Goal: Task Accomplishment & Management: Complete application form

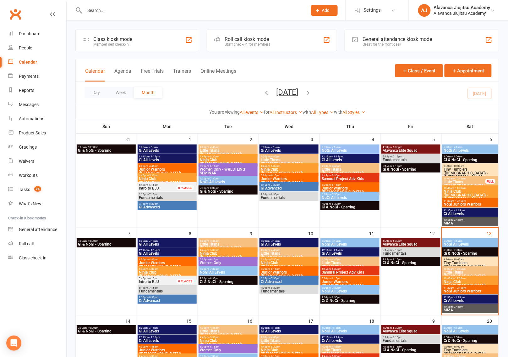
click at [221, 91] on div "Day Week Month [DATE] [DATE] Sun Mon Tue Wed Thu Fri Sat 31 01 02 03 04 05 06 0…" at bounding box center [288, 93] width 424 height 23
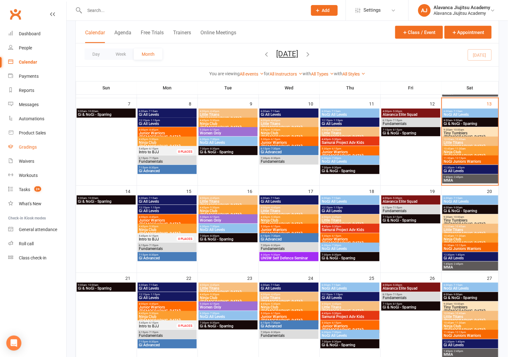
click at [32, 147] on div "Gradings" at bounding box center [28, 146] width 18 height 5
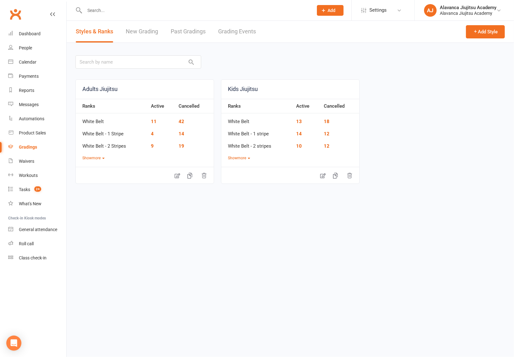
click at [148, 30] on link "New Grading" at bounding box center [142, 32] width 32 height 22
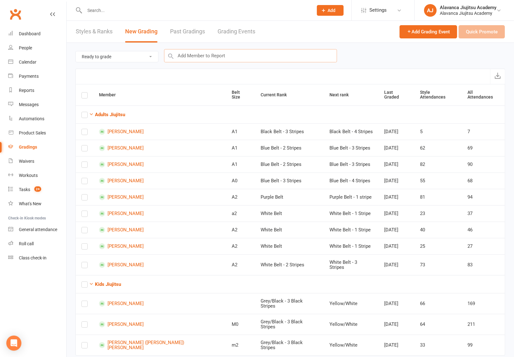
click at [255, 59] on input "text" at bounding box center [250, 55] width 173 height 13
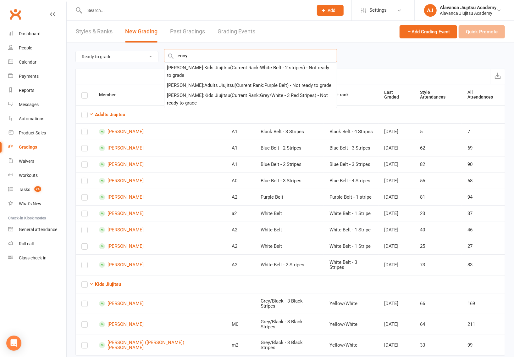
type input "[PERSON_NAME]"
drag, startPoint x: 254, startPoint y: 62, endPoint x: 260, endPoint y: 74, distance: 13.5
click at [260, 74] on div "[PERSON_NAME] : Kids Jiujitsu (Current Rank: White Belt - 2 stripes ) - Not rea…" at bounding box center [250, 71] width 167 height 15
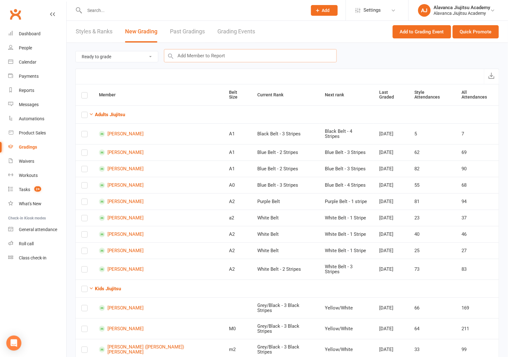
click at [247, 56] on input "text" at bounding box center [250, 55] width 173 height 13
type input "[PERSON_NAME]"
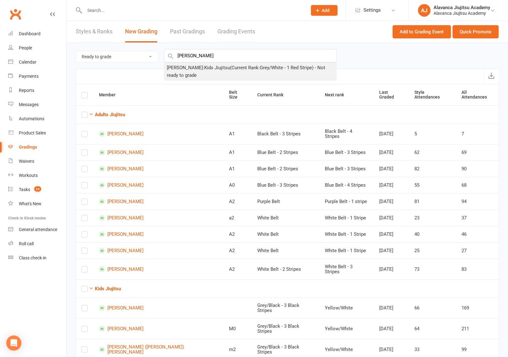
drag, startPoint x: 247, startPoint y: 60, endPoint x: 241, endPoint y: 64, distance: 6.4
click at [241, 64] on div "[PERSON_NAME] : Kids Jiujitsu (Current Rank: Grey/White - 1 Red Stripe ) - Not …" at bounding box center [250, 71] width 167 height 15
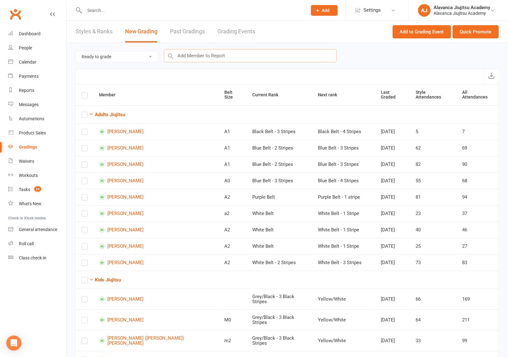
click at [232, 58] on input "text" at bounding box center [250, 55] width 173 height 13
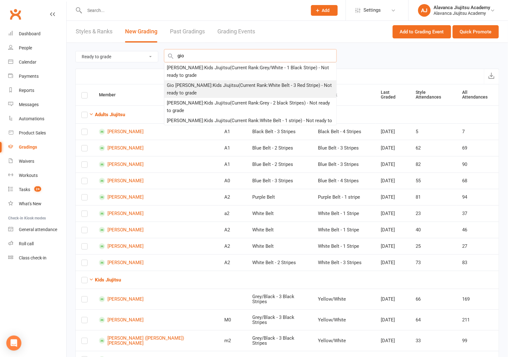
type input "gio"
click at [228, 87] on div "Gio [PERSON_NAME] : Kids Jiujitsu (Current Rank: White Belt - 3 Red Stripe ) - …" at bounding box center [250, 88] width 167 height 15
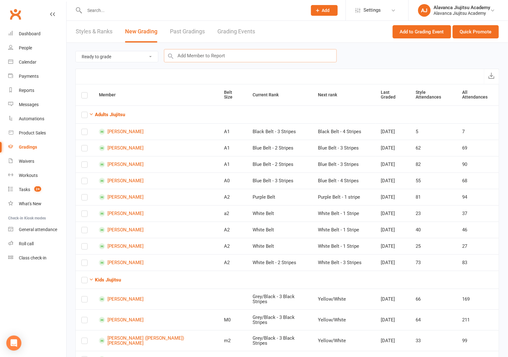
click at [218, 52] on input "text" at bounding box center [250, 55] width 173 height 13
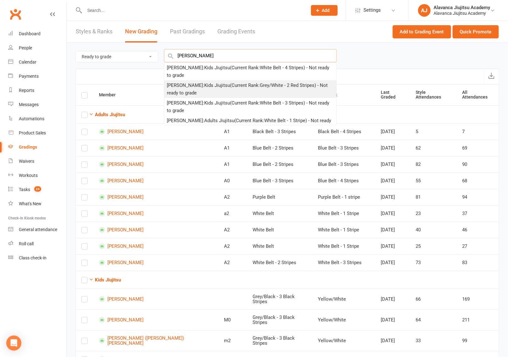
type input "[PERSON_NAME]"
click at [215, 82] on div "[PERSON_NAME] : Kids Jiujitsu (Current Rank: Grey/White - 2 Red Stripes ) - Not…" at bounding box center [250, 88] width 167 height 15
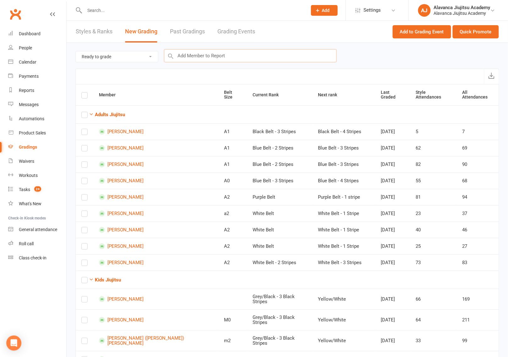
click at [219, 51] on input "text" at bounding box center [250, 55] width 173 height 13
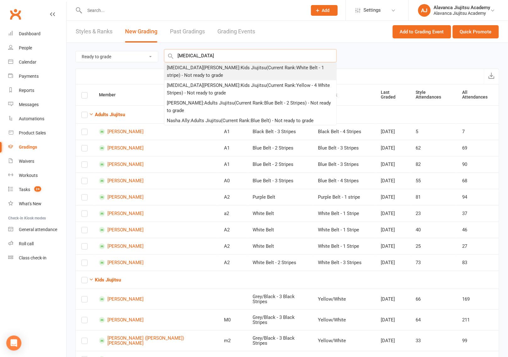
type input "[MEDICAL_DATA]"
click at [220, 66] on div "[MEDICAL_DATA][PERSON_NAME] : Kids Jiujitsu (Current Rank: White Belt - 1 strip…" at bounding box center [250, 71] width 167 height 15
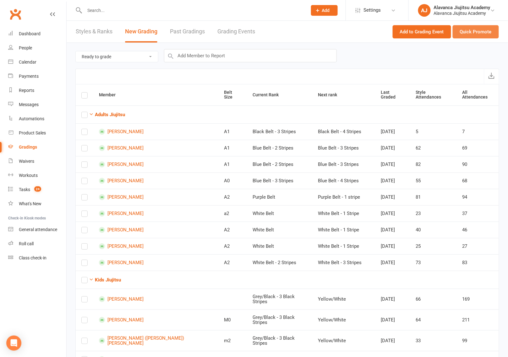
click at [480, 31] on button "Quick Promote" at bounding box center [476, 31] width 46 height 13
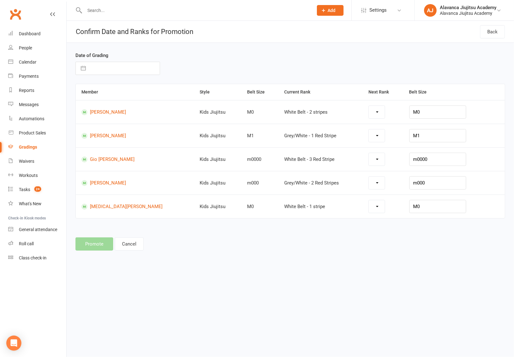
click at [124, 65] on input "text" at bounding box center [124, 68] width 71 height 13
select select "7"
select select "2025"
select select "8"
select select "2025"
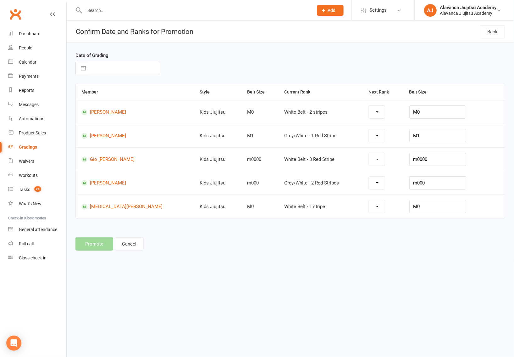
select select "9"
select select "2025"
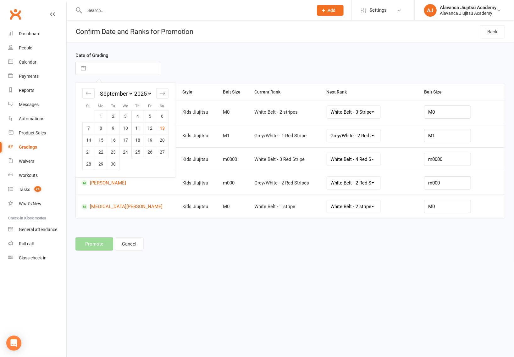
select select "28085"
select select "28115"
select select "42845"
select select "42849"
select select "28083"
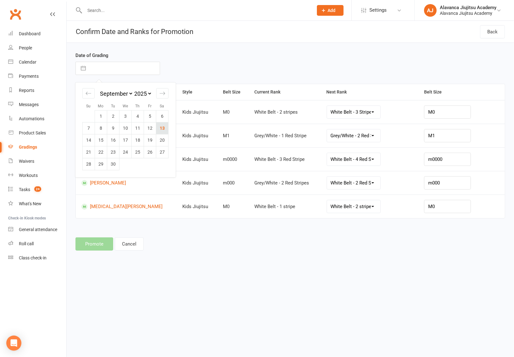
click at [165, 130] on td "13" at bounding box center [162, 128] width 12 height 12
type input "[DATE]"
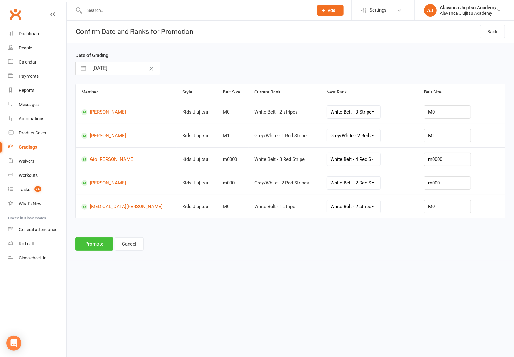
click at [97, 244] on button "Promote" at bounding box center [94, 243] width 38 height 13
